Goal: Navigation & Orientation: Find specific page/section

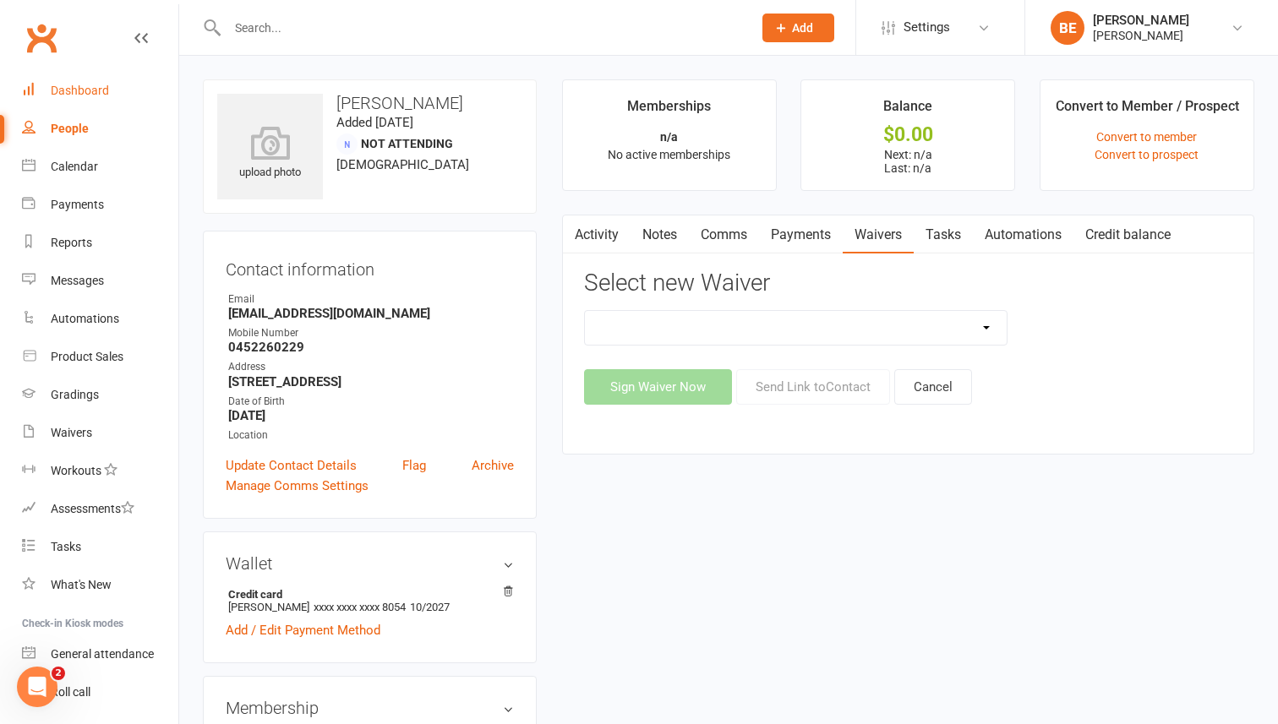
click at [70, 85] on div "Dashboard" at bounding box center [80, 91] width 58 height 14
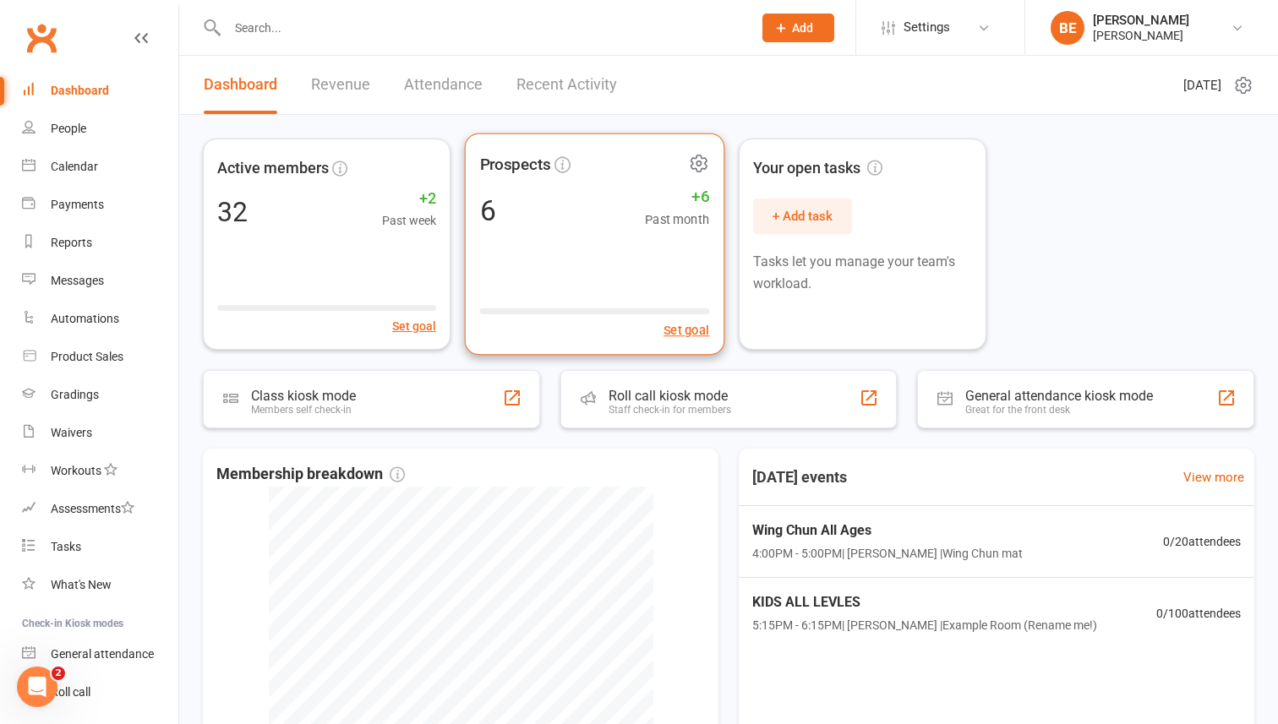
click at [527, 194] on div "6 +6 Past month" at bounding box center [595, 210] width 230 height 38
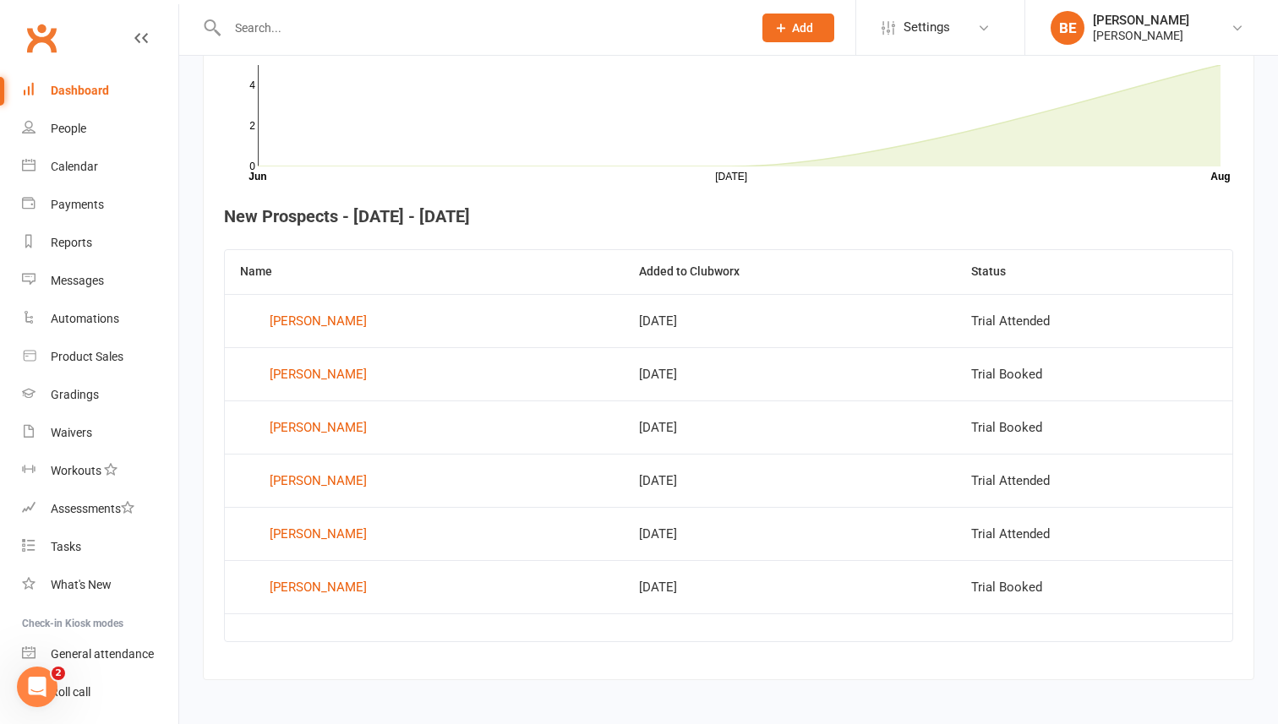
scroll to position [531, 0]
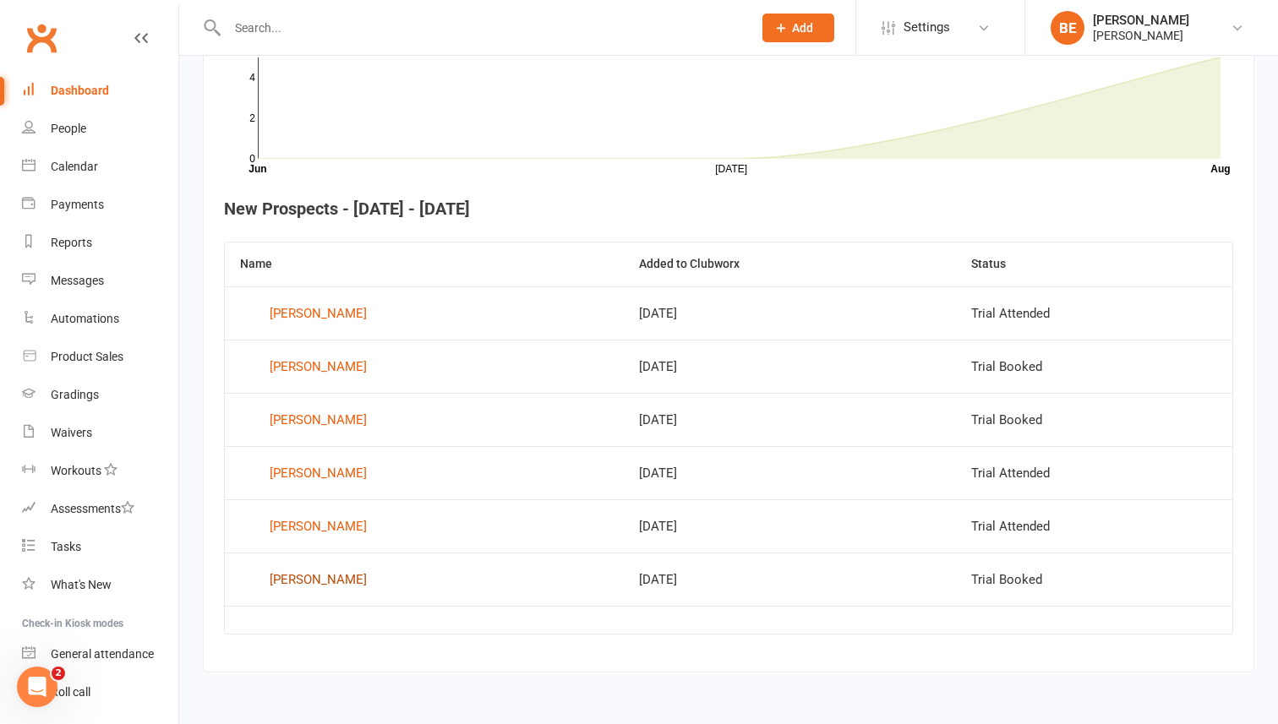
click at [318, 577] on div "[PERSON_NAME]" at bounding box center [318, 579] width 97 height 25
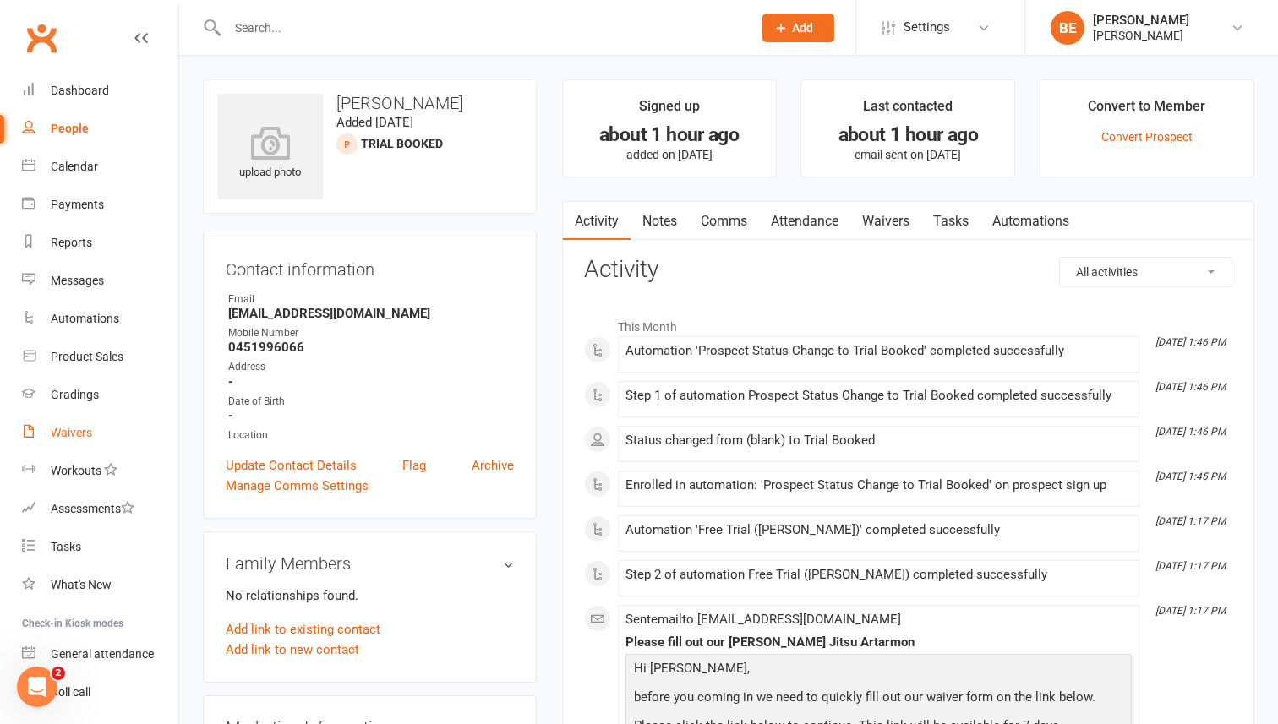
click at [79, 432] on div "Waivers" at bounding box center [71, 433] width 41 height 14
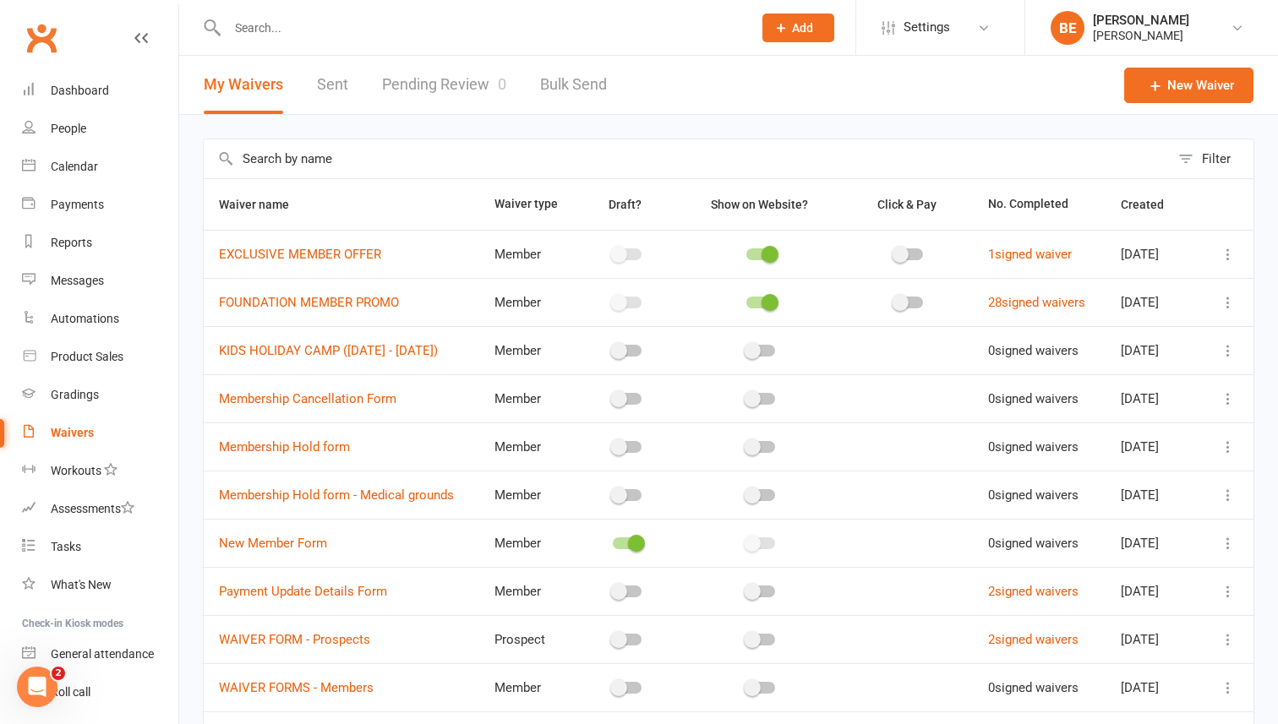
click at [424, 78] on link "Pending Review 0" at bounding box center [444, 85] width 124 height 58
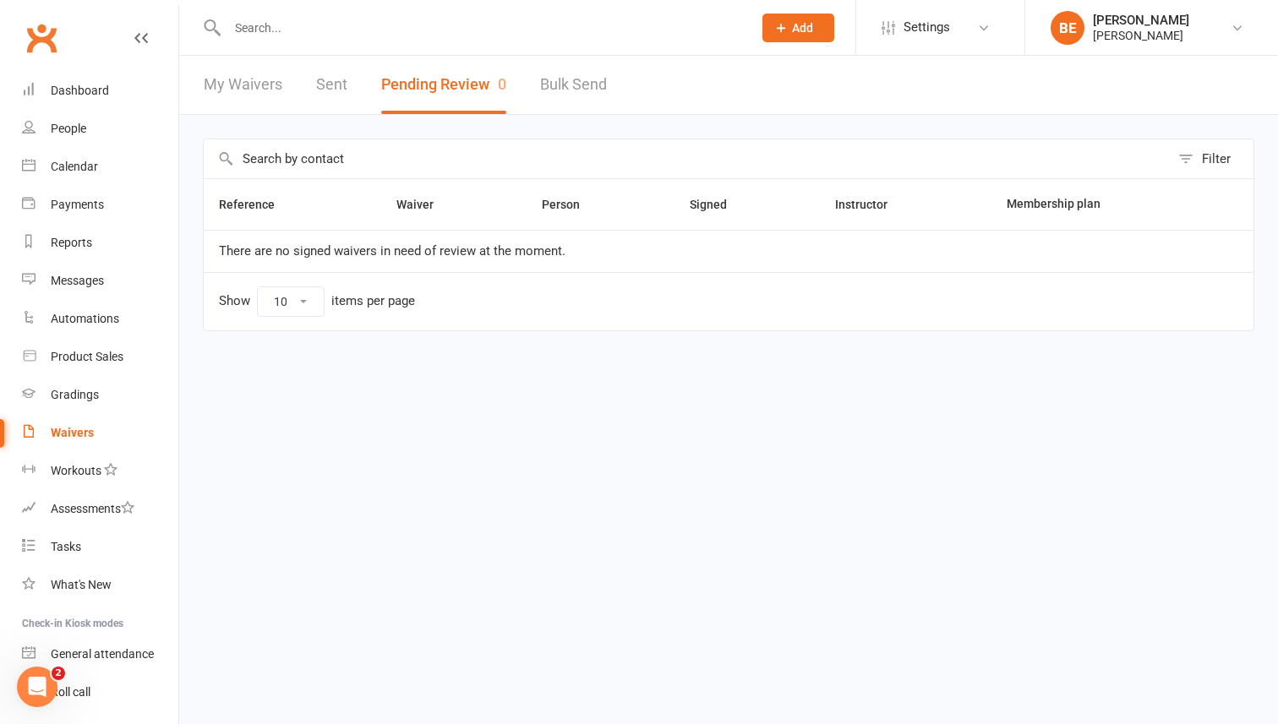
click at [249, 80] on link "My Waivers" at bounding box center [243, 85] width 79 height 58
